Goal: Find contact information: Find contact information

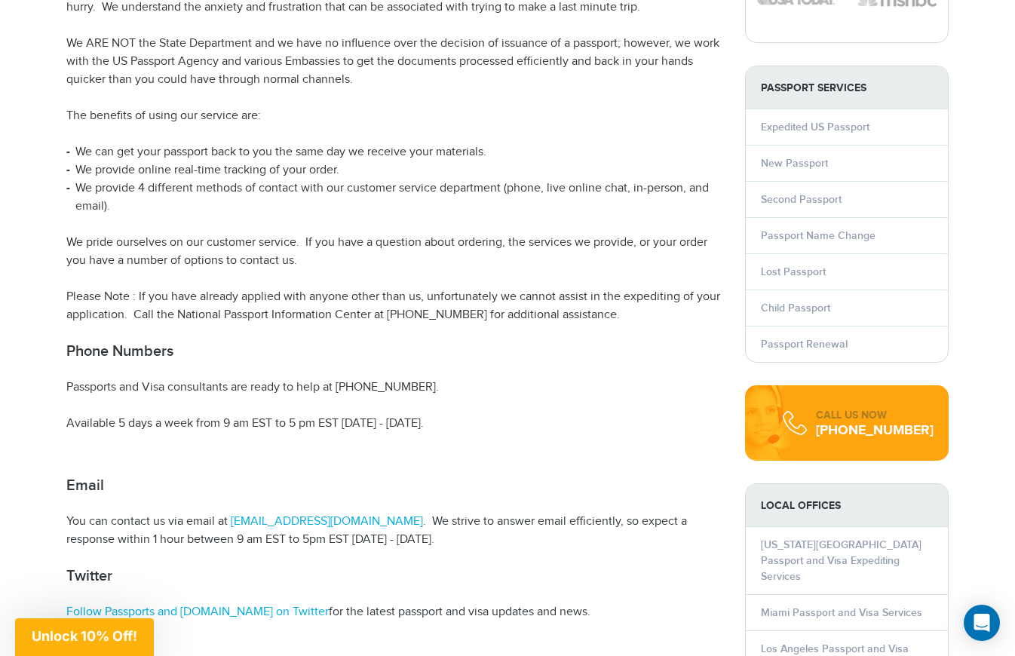
scroll to position [226, 0]
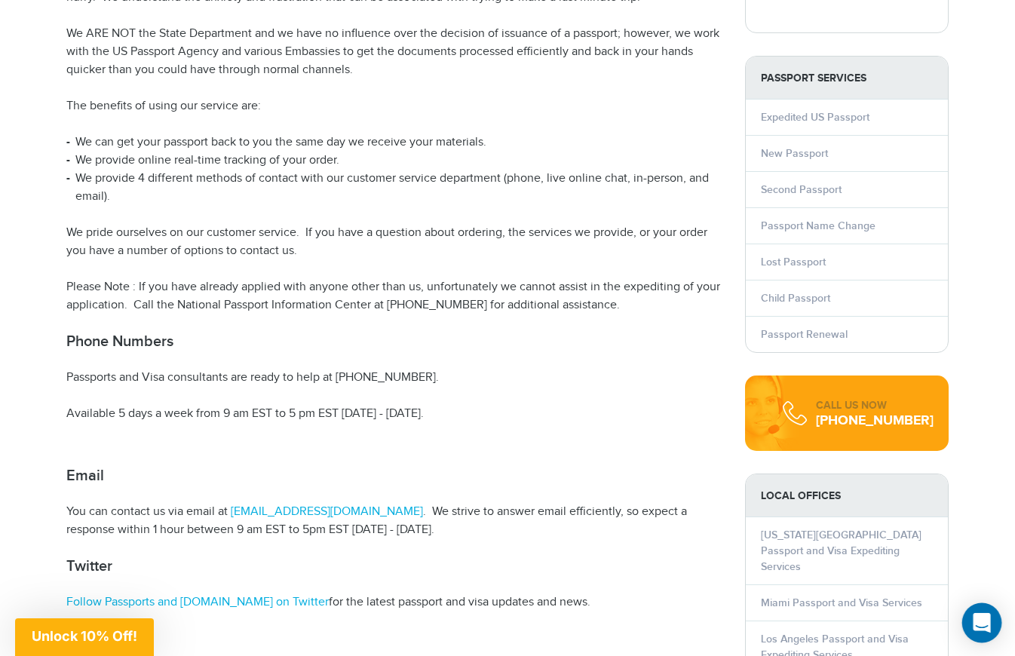
click at [984, 616] on icon "Open Intercom Messenger" at bounding box center [981, 623] width 17 height 20
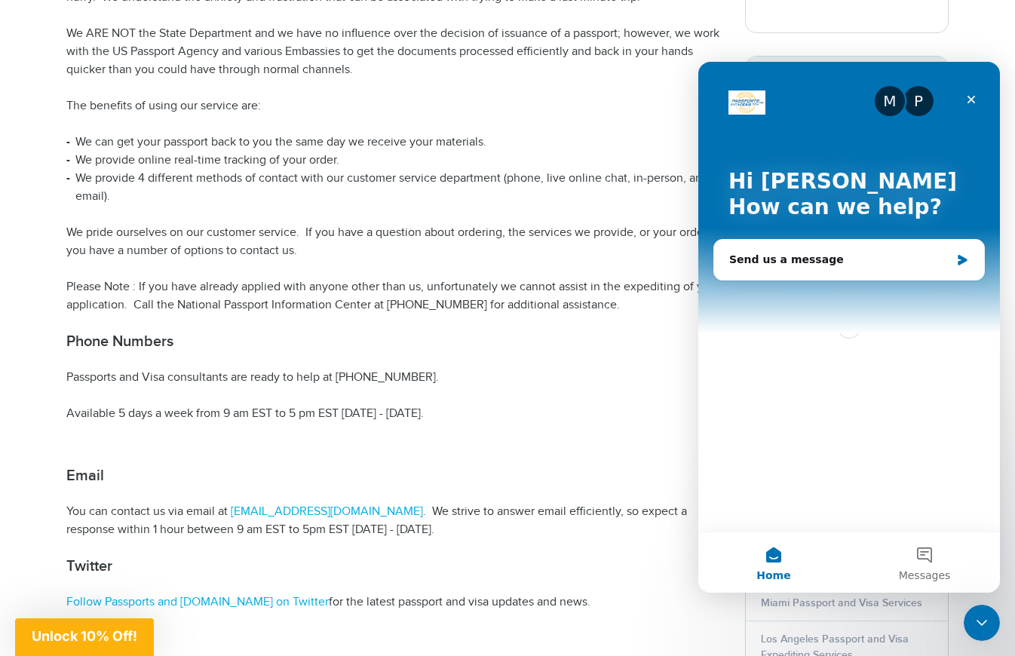
scroll to position [0, 0]
click at [845, 265] on div "Send us a message" at bounding box center [839, 260] width 221 height 16
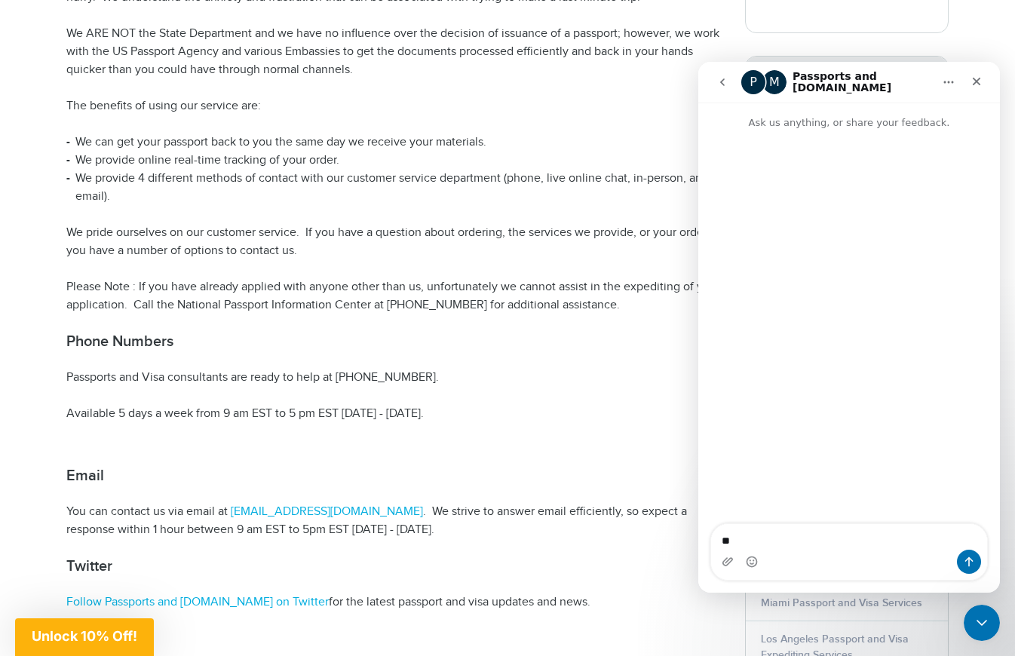
type textarea "*"
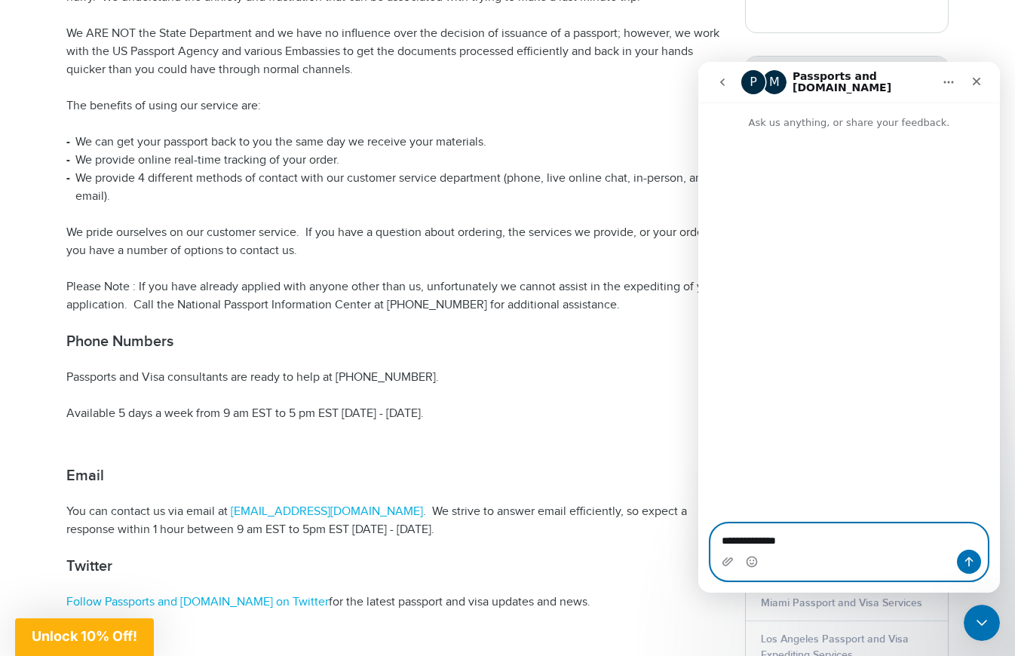
paste textarea "********"
type textarea "**********"
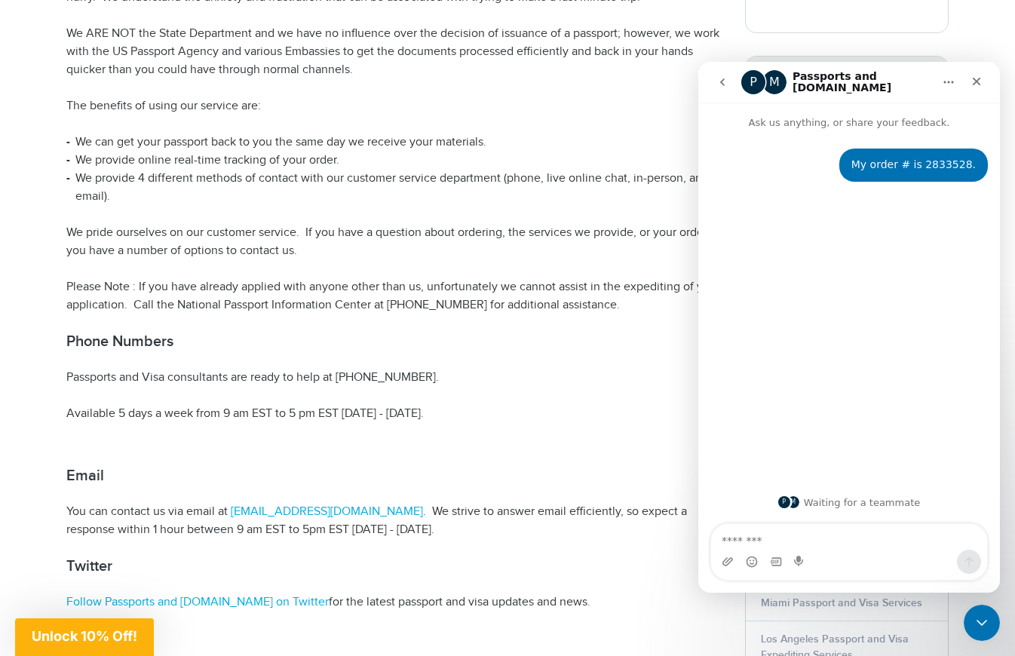
type textarea "*"
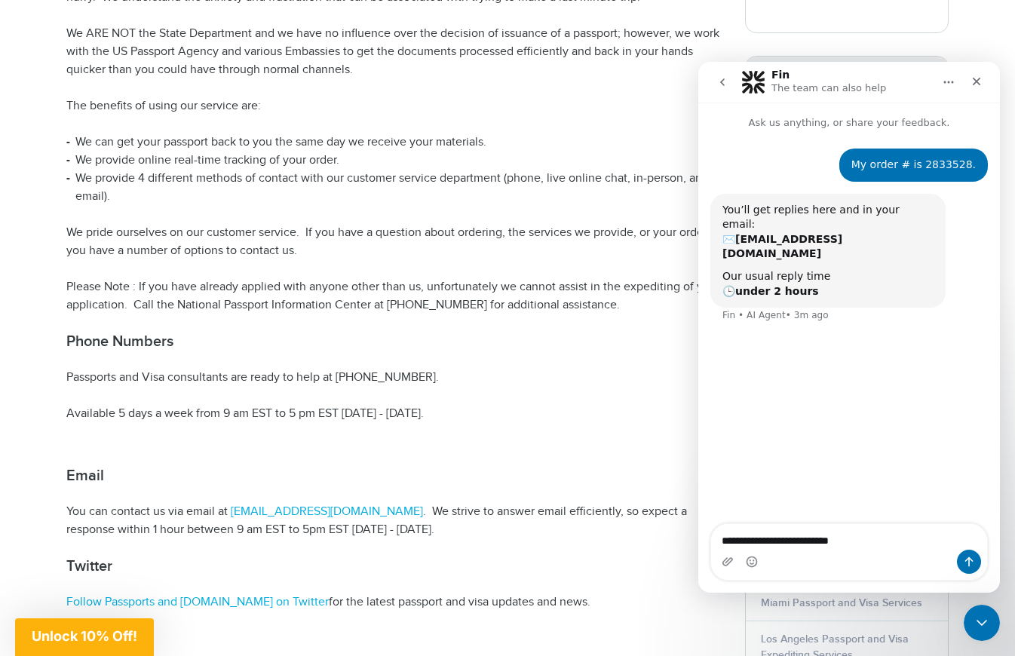
type textarea "**********"
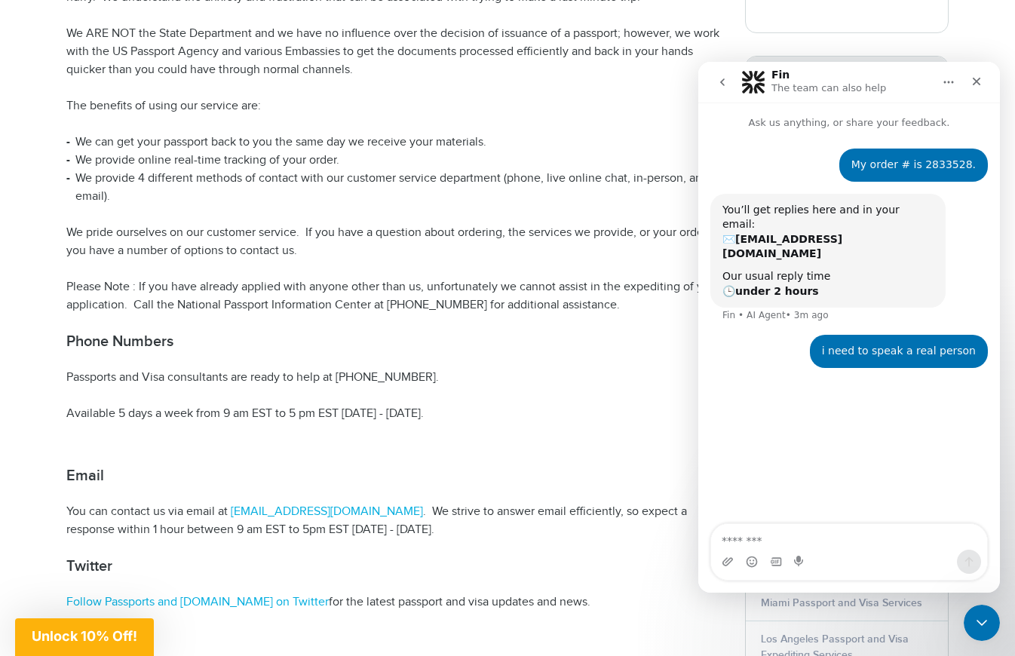
click at [946, 79] on icon "Home" at bounding box center [949, 82] width 12 height 12
click at [793, 127] on p "Ask us anything, or share your feedback." at bounding box center [849, 117] width 302 height 28
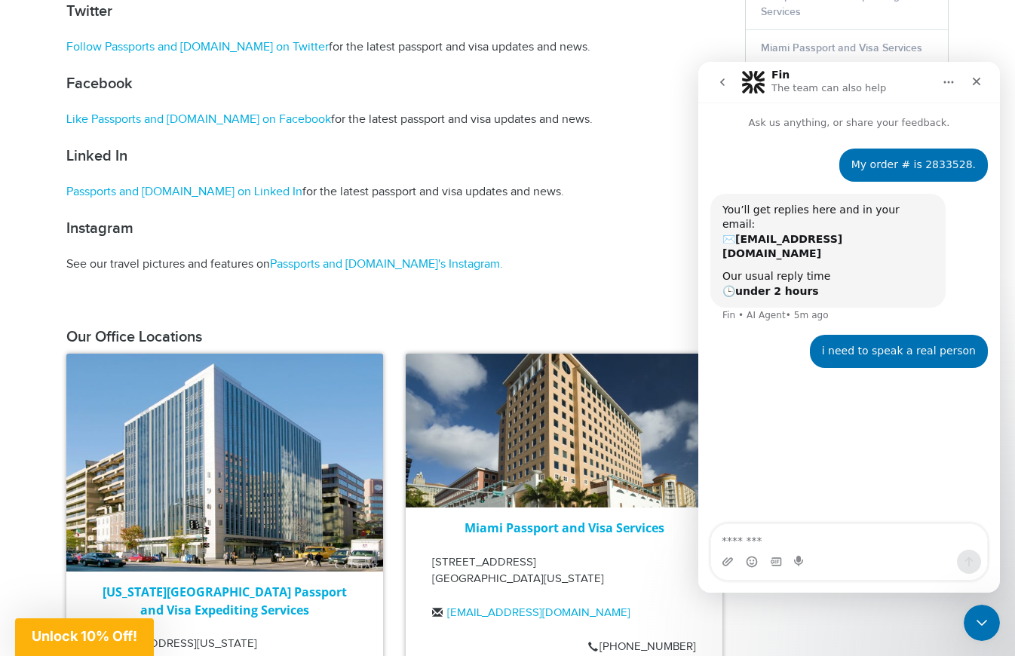
scroll to position [830, 0]
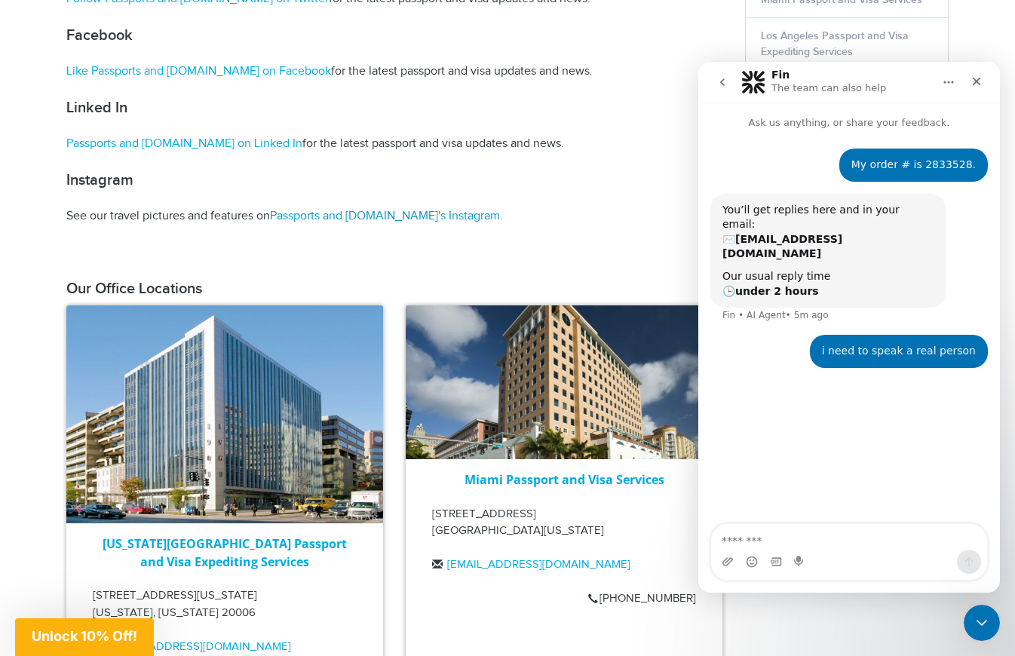
click at [421, 213] on link "Passports and [DOMAIN_NAME]'s Instagram." at bounding box center [386, 216] width 233 height 14
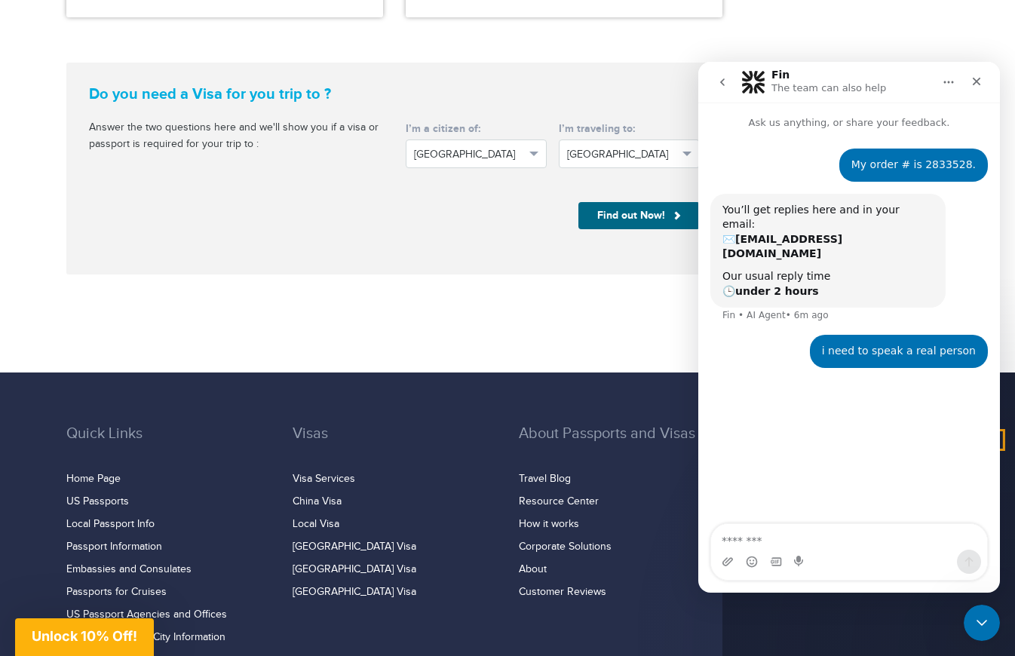
scroll to position [2338, 0]
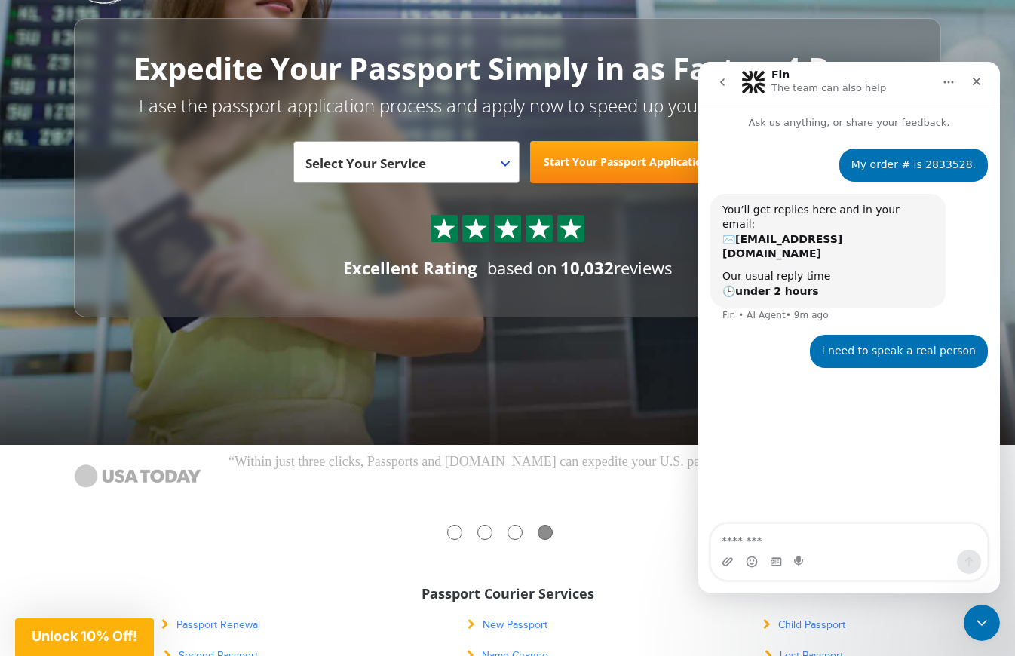
scroll to position [75, 0]
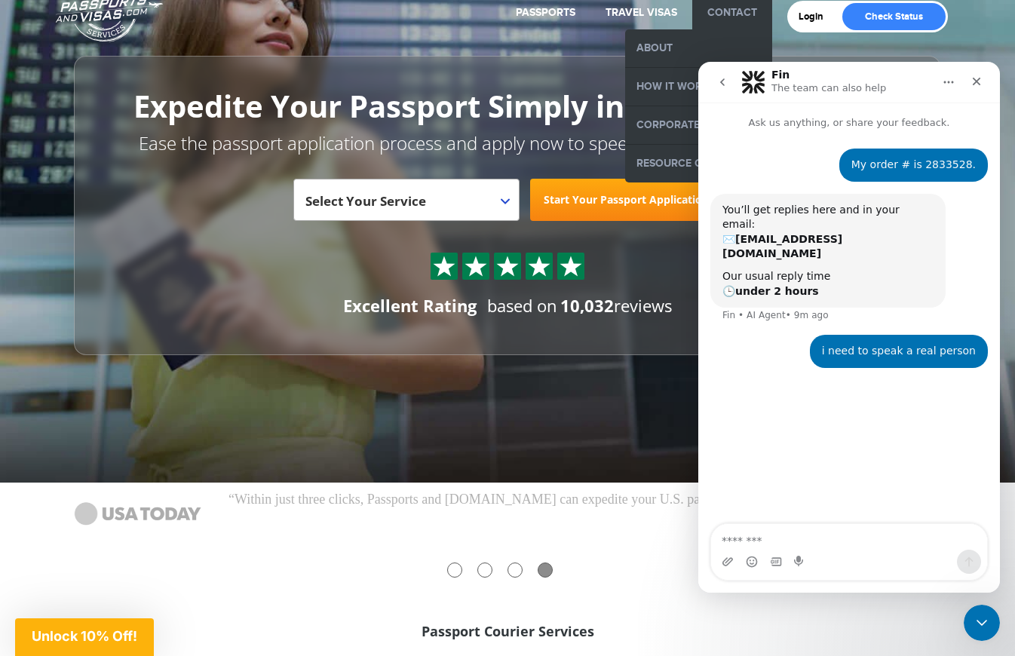
click at [732, 10] on link "Contact" at bounding box center [733, 12] width 50 height 13
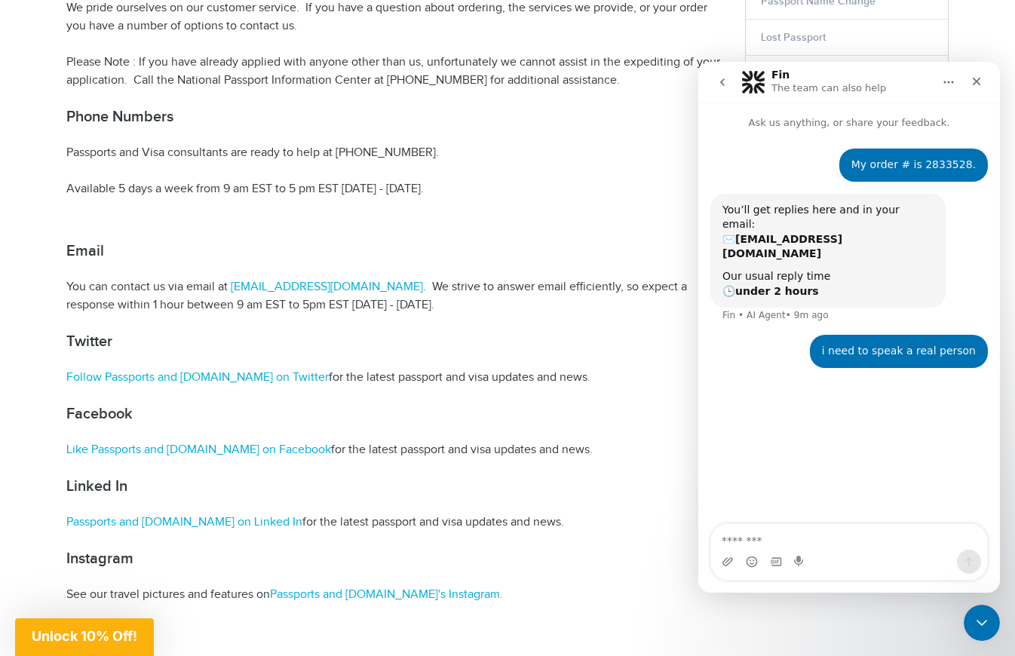
scroll to position [453, 0]
click at [373, 287] on link "[EMAIL_ADDRESS][DOMAIN_NAME]" at bounding box center [325, 285] width 195 height 14
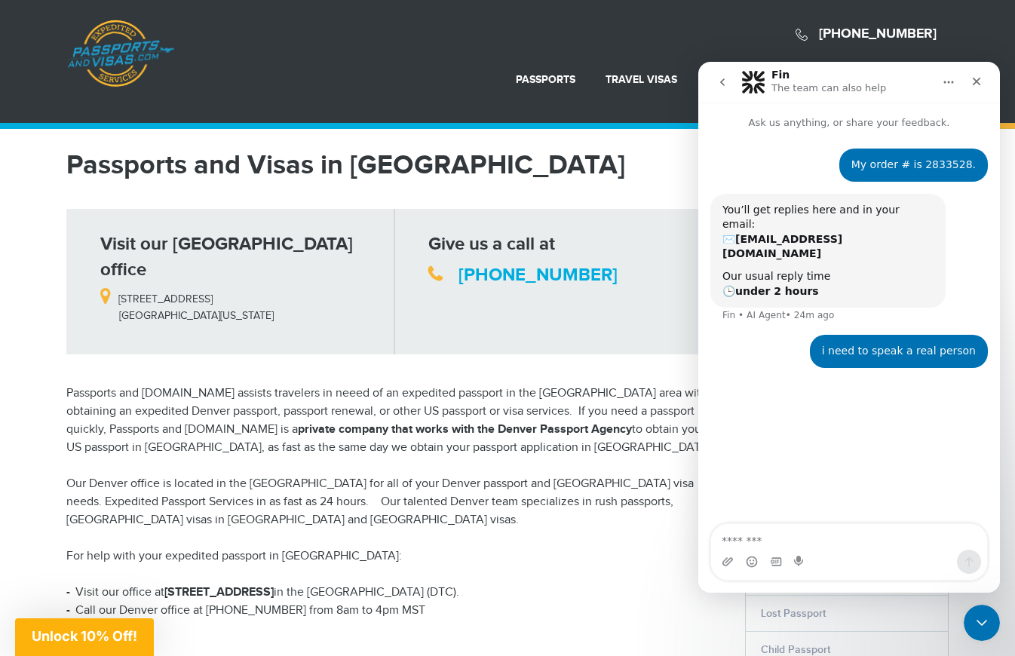
click at [318, 385] on p "Passports and Visas.com assists travelers in neeed of an expedited passport in …" at bounding box center [394, 421] width 656 height 72
click at [420, 385] on p "Passports and Visas.com assists travelers in neeed of an expedited passport in …" at bounding box center [394, 421] width 656 height 72
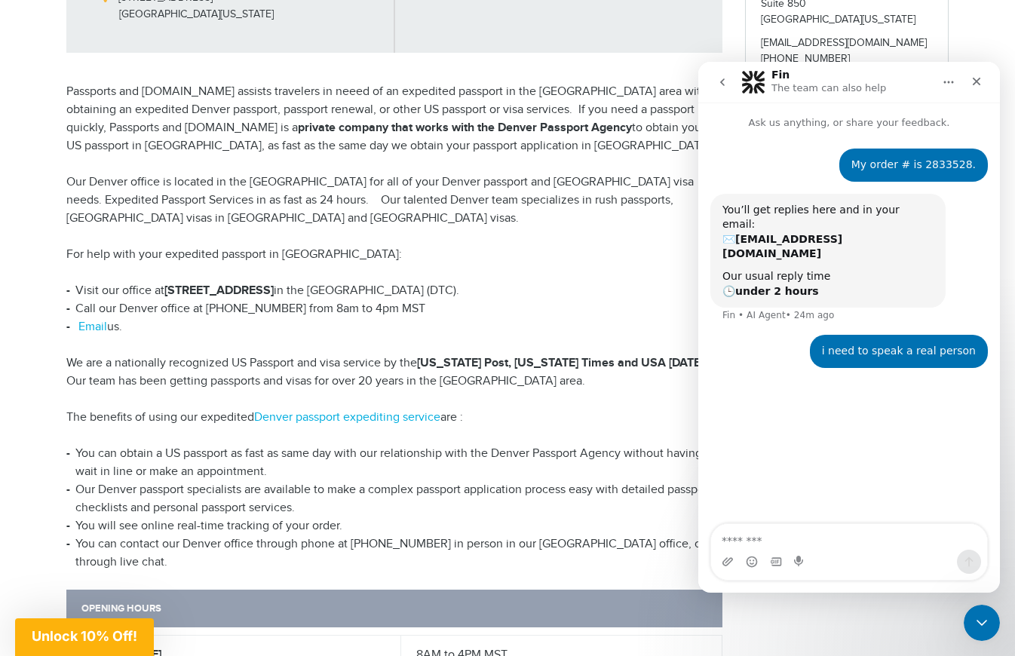
scroll to position [377, 0]
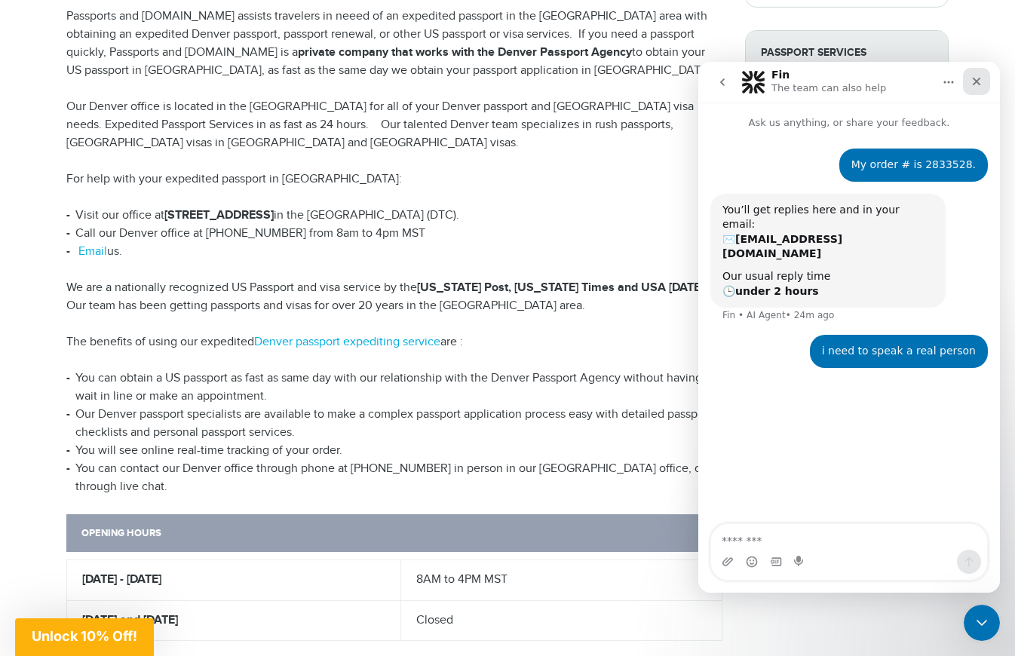
click at [977, 82] on icon "Close" at bounding box center [977, 82] width 8 height 8
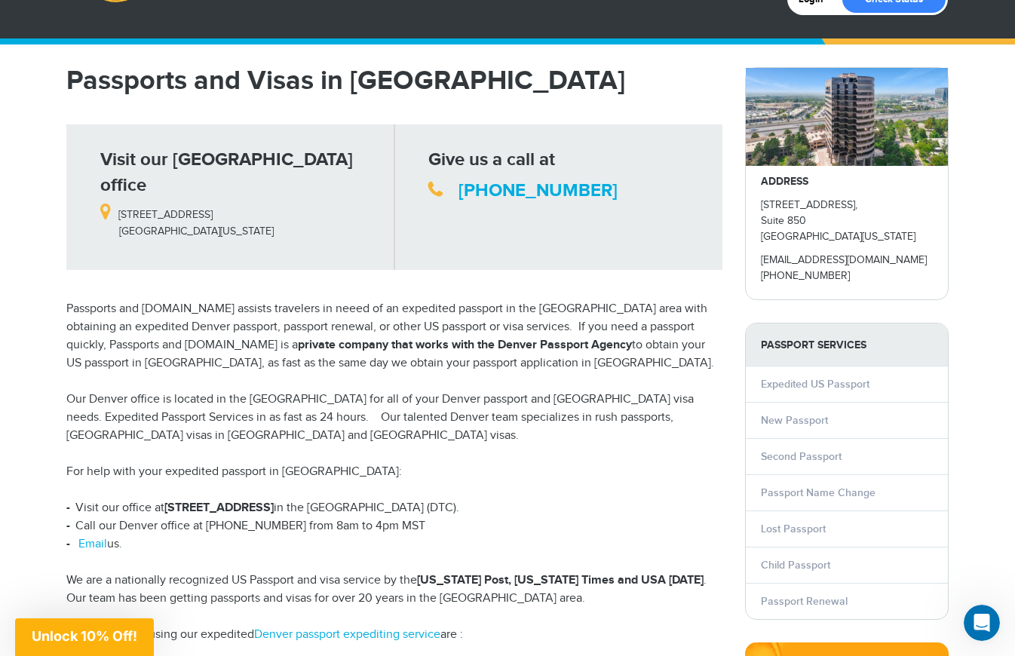
scroll to position [75, 0]
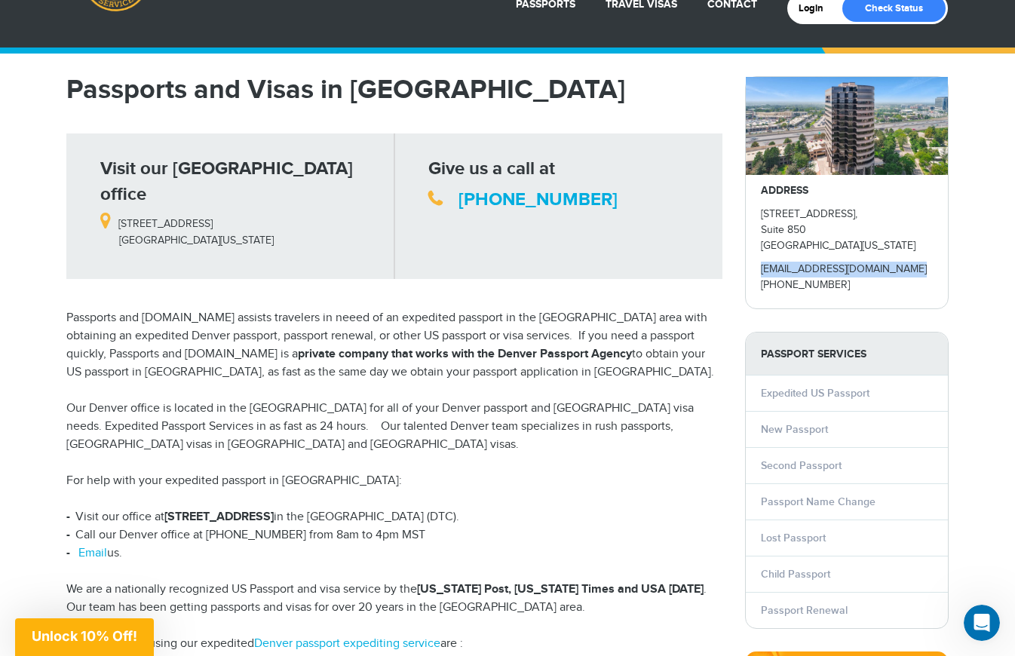
drag, startPoint x: 758, startPoint y: 269, endPoint x: 910, endPoint y: 266, distance: 151.6
click at [910, 266] on div "ADDRESS 5251 DTC Parkway, Suite 850 Greenwood Village, Colorado 80111 denver@pa…" at bounding box center [847, 242] width 202 height 134
copy link "[EMAIL_ADDRESS][DOMAIN_NAME]"
